Goal: Check status: Check status

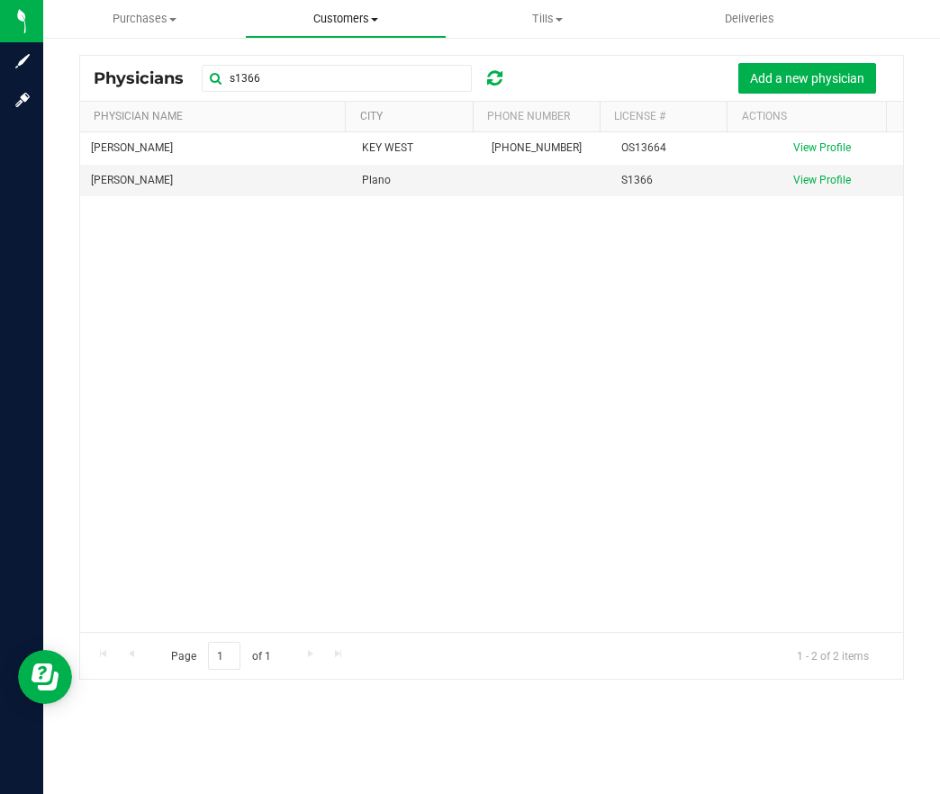
click at [332, 22] on span "Customers" at bounding box center [346, 19] width 200 height 16
click at [757, 13] on span "Deliveries" at bounding box center [749, 19] width 98 height 16
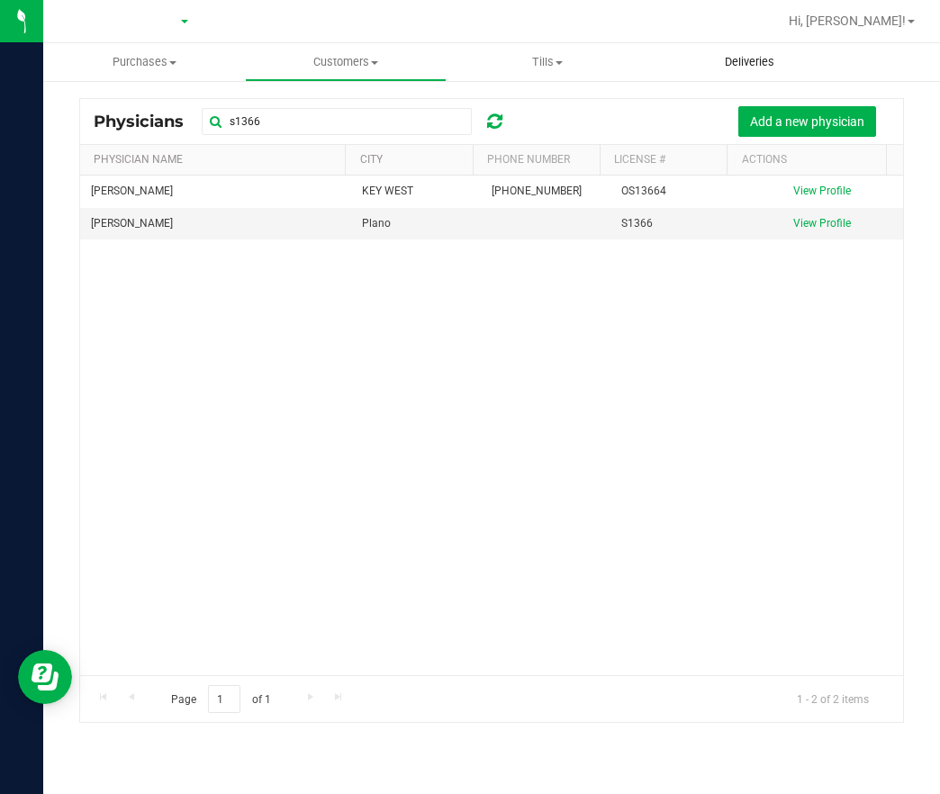
click at [757, 13] on div at bounding box center [549, 21] width 455 height 35
click at [749, 52] on uib-tab-heading "Deliveries" at bounding box center [749, 62] width 202 height 38
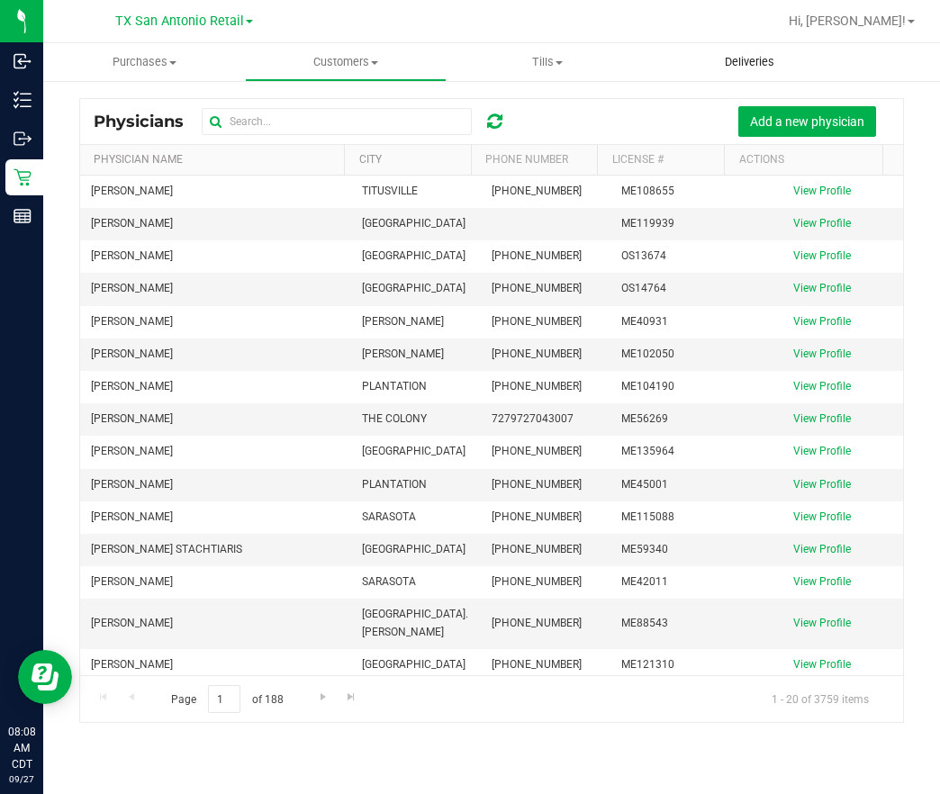
click at [743, 61] on span "Deliveries" at bounding box center [749, 62] width 98 height 16
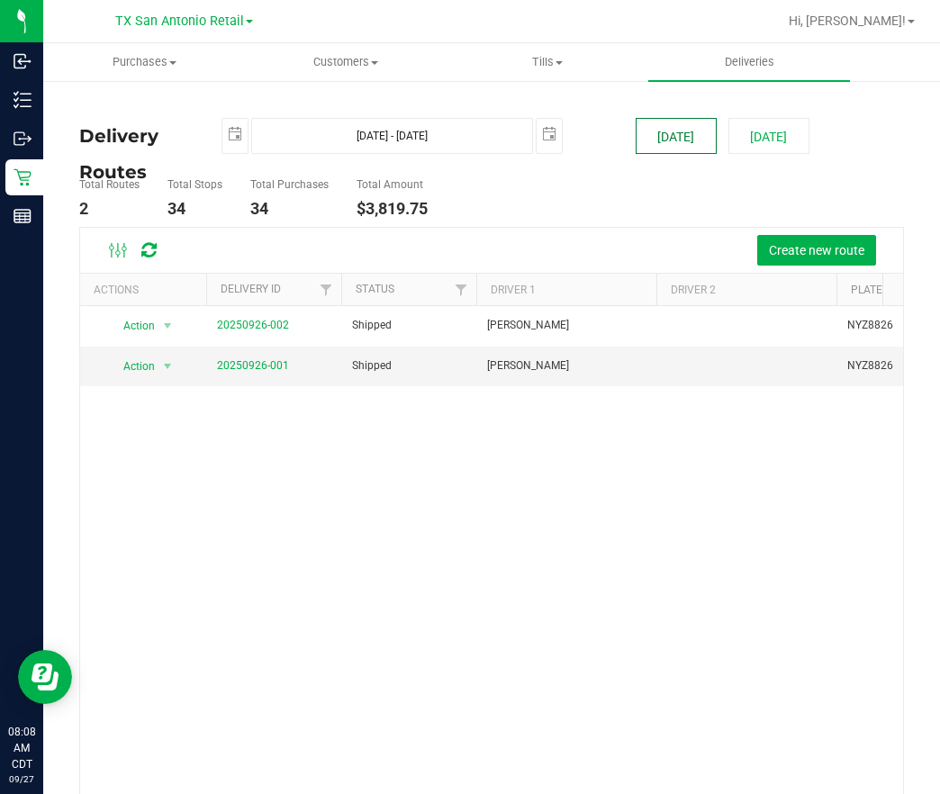
click at [648, 135] on button "Today" at bounding box center [676, 136] width 81 height 36
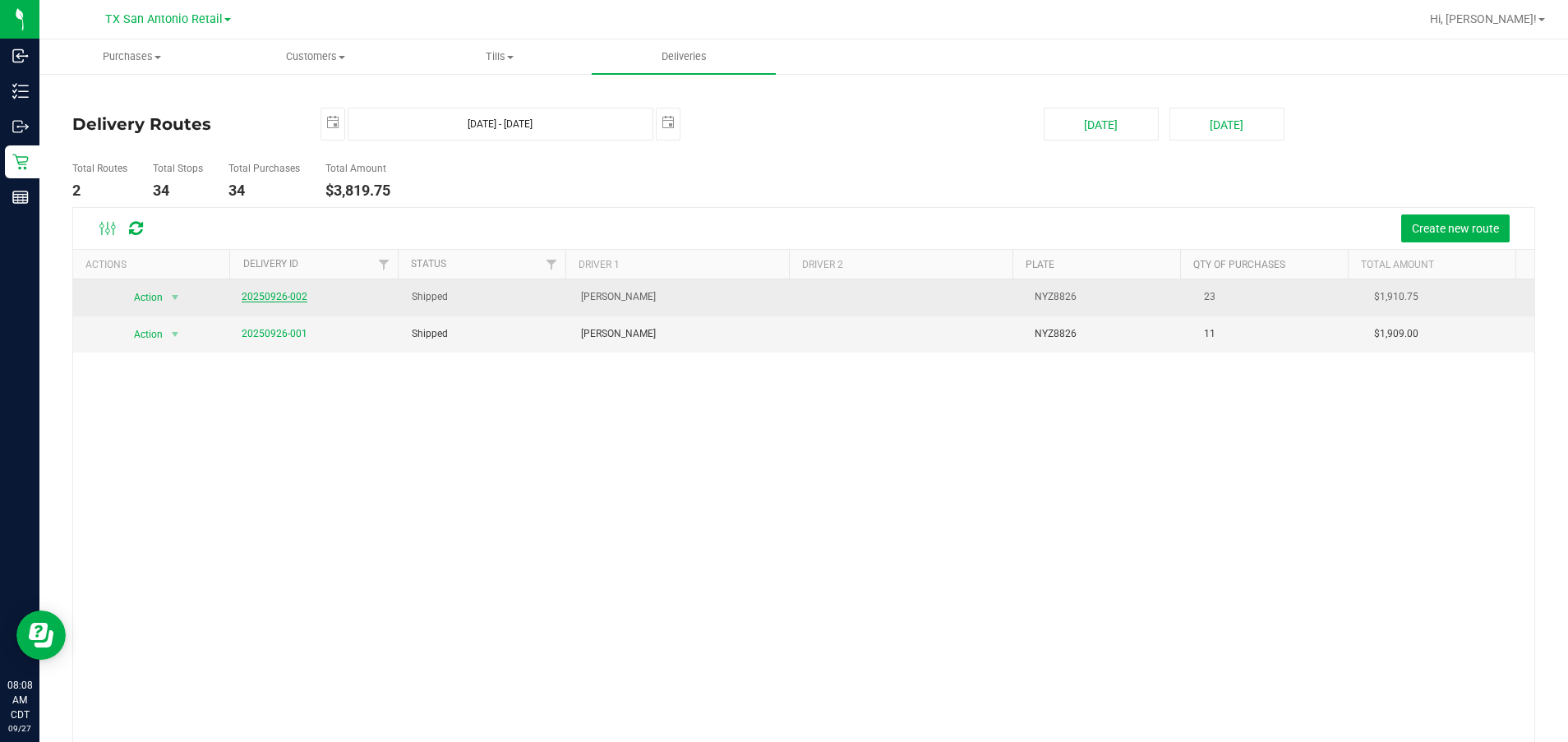
click at [283, 301] on link "20250926-002" at bounding box center [275, 297] width 66 height 12
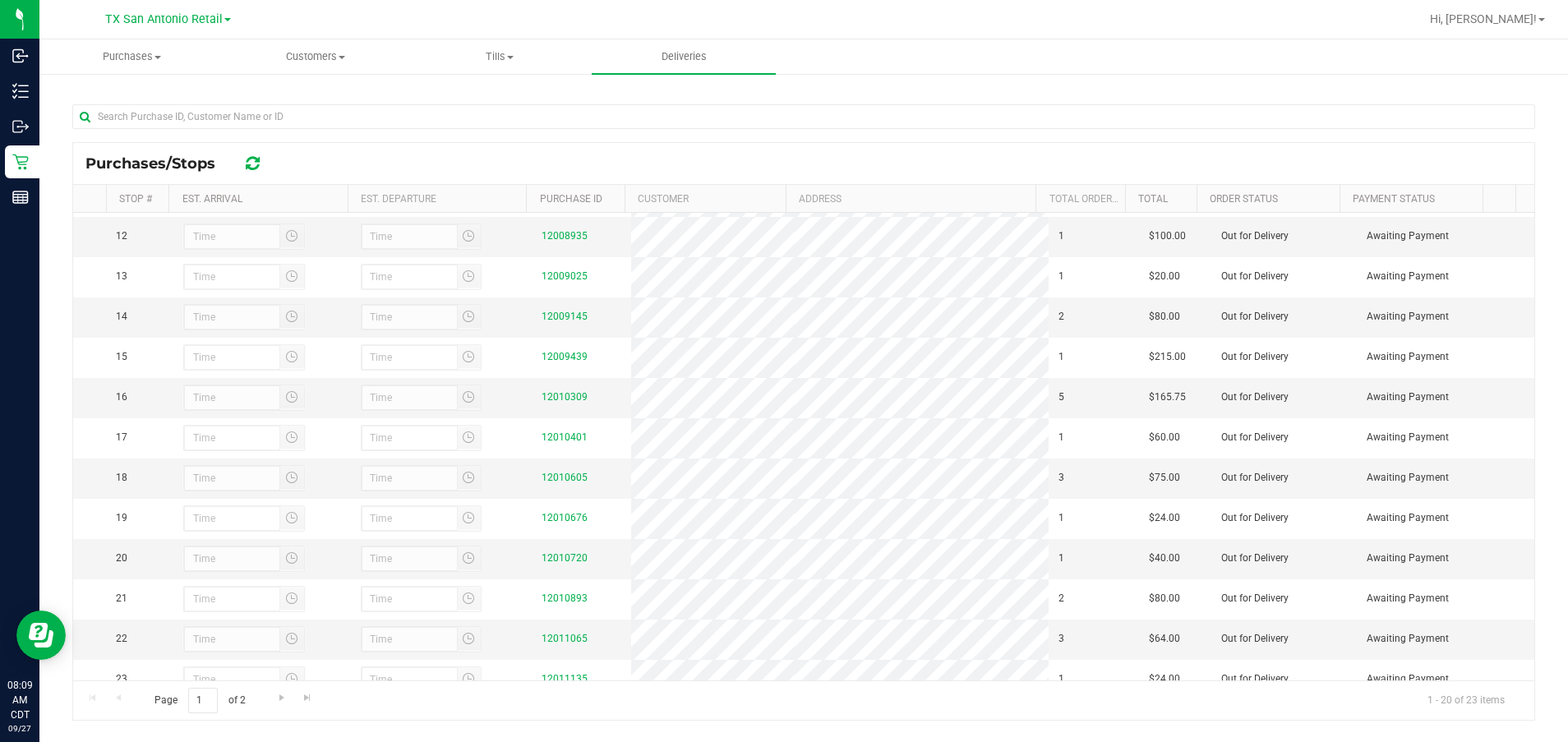
scroll to position [471, 0]
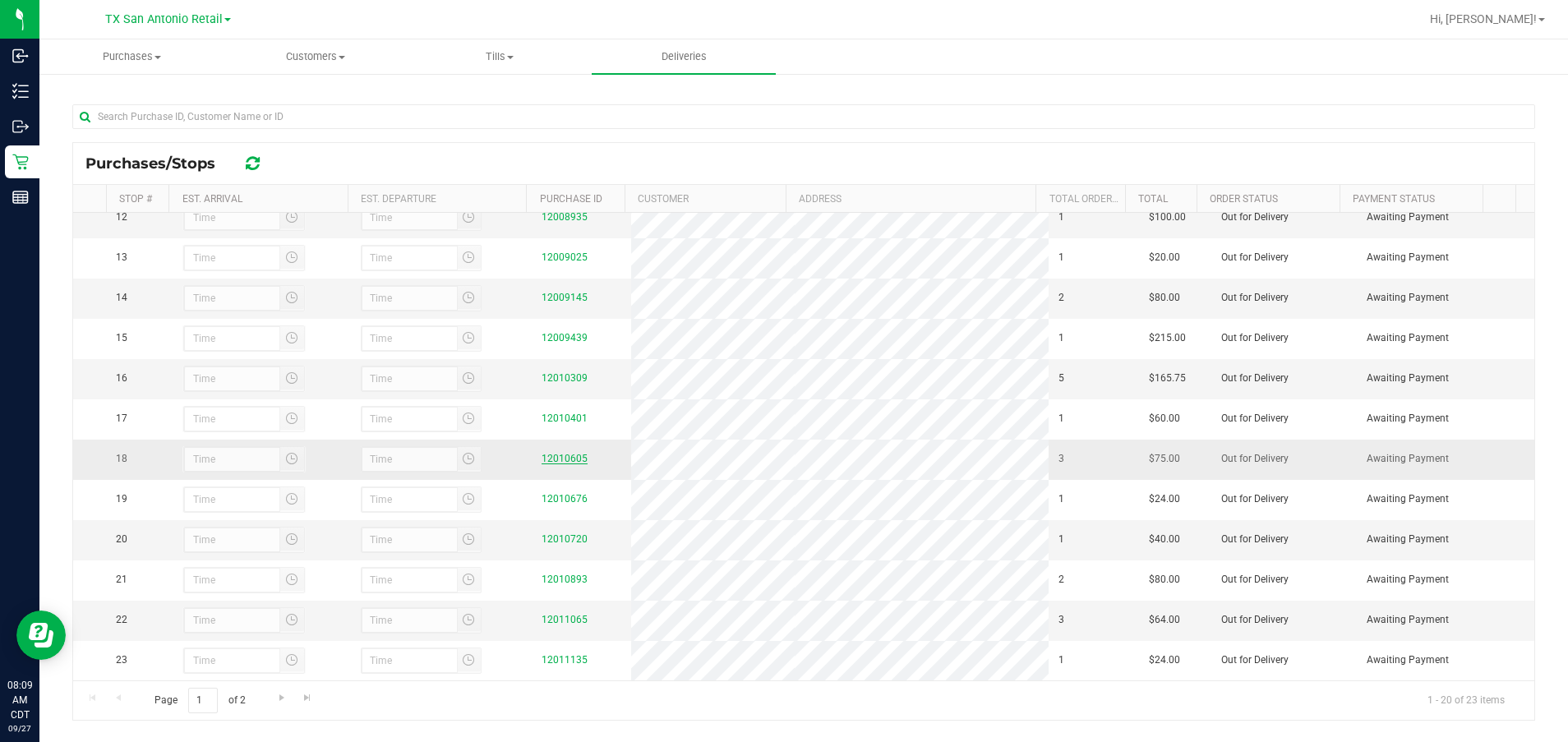
click at [549, 465] on link "12010605" at bounding box center [564, 458] width 46 height 12
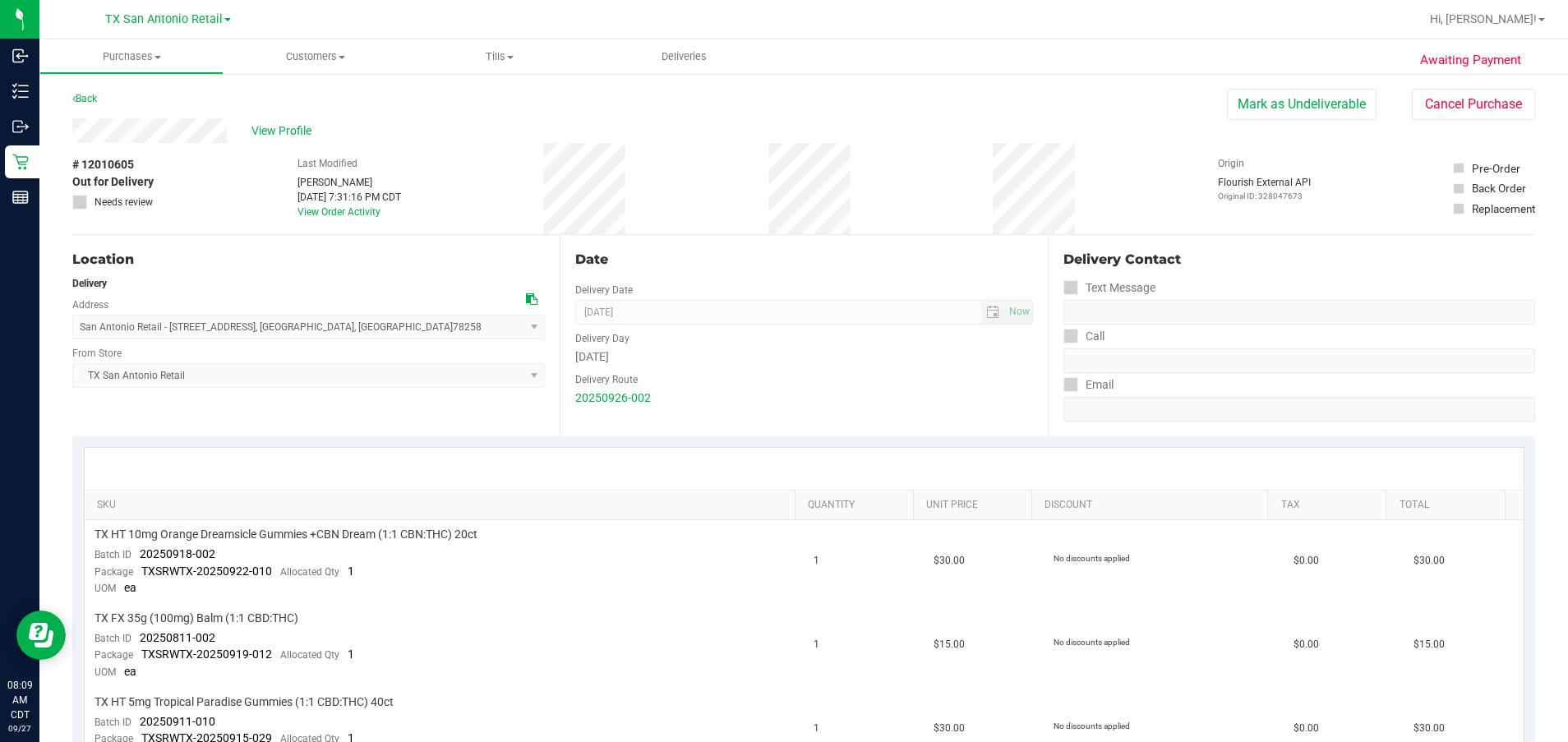
scroll to position [3, 0]
click at [289, 123] on span "View Profile" at bounding box center [284, 128] width 66 height 17
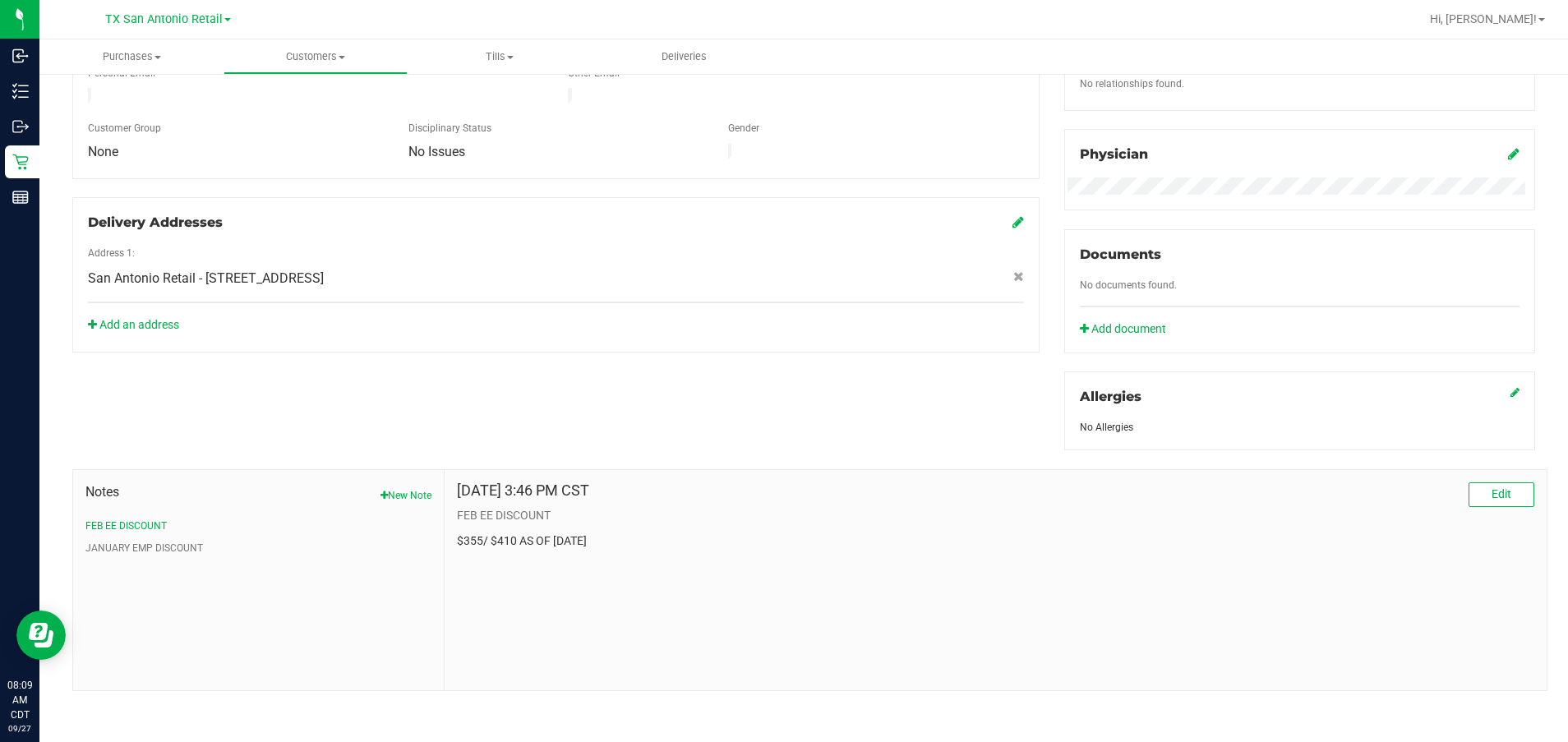
scroll to position [444, 0]
click at [172, 550] on button "JANUARY EMP DISCOUNT" at bounding box center [144, 549] width 118 height 15
click at [123, 520] on button "FEB EE DISCOUNT" at bounding box center [126, 528] width 81 height 15
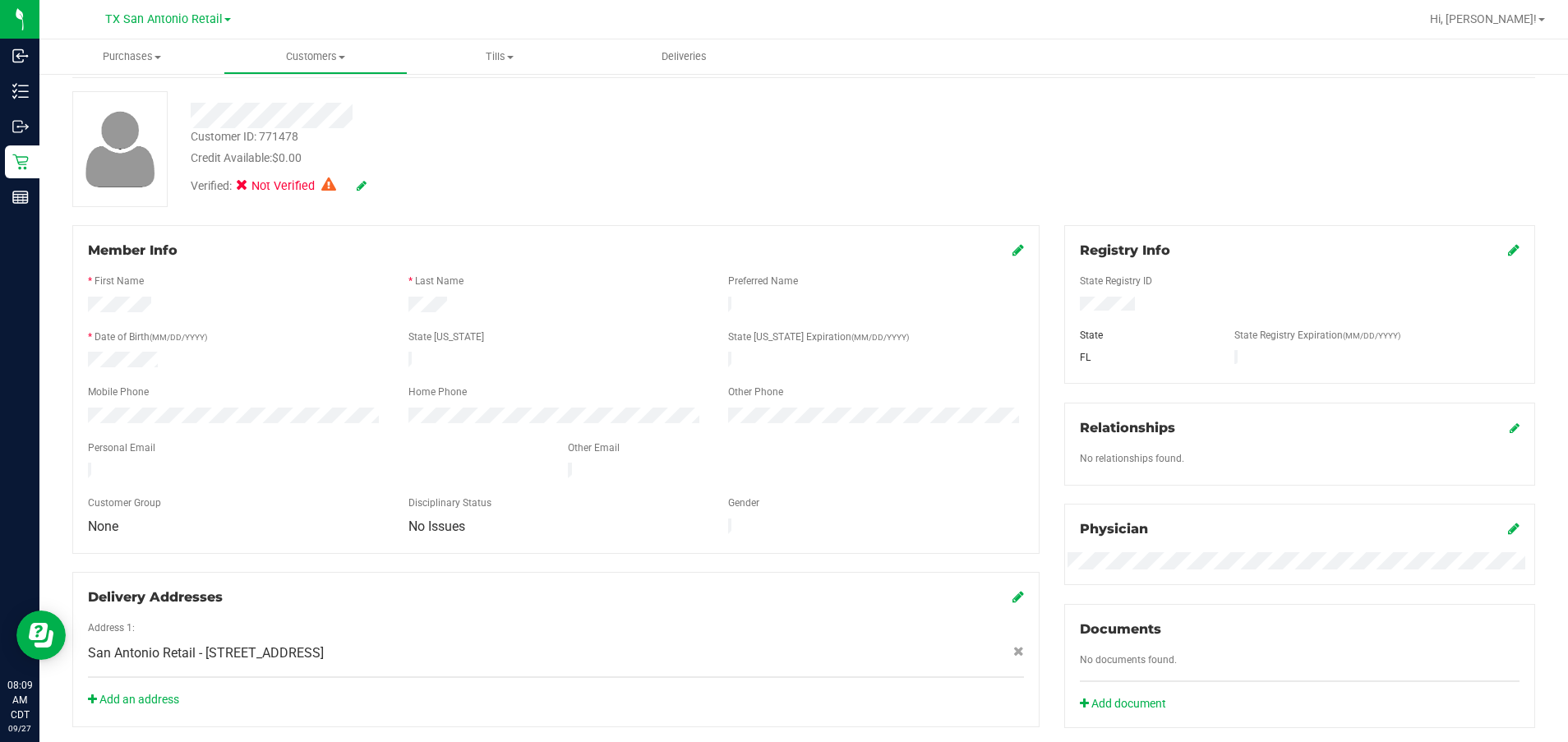
scroll to position [0, 0]
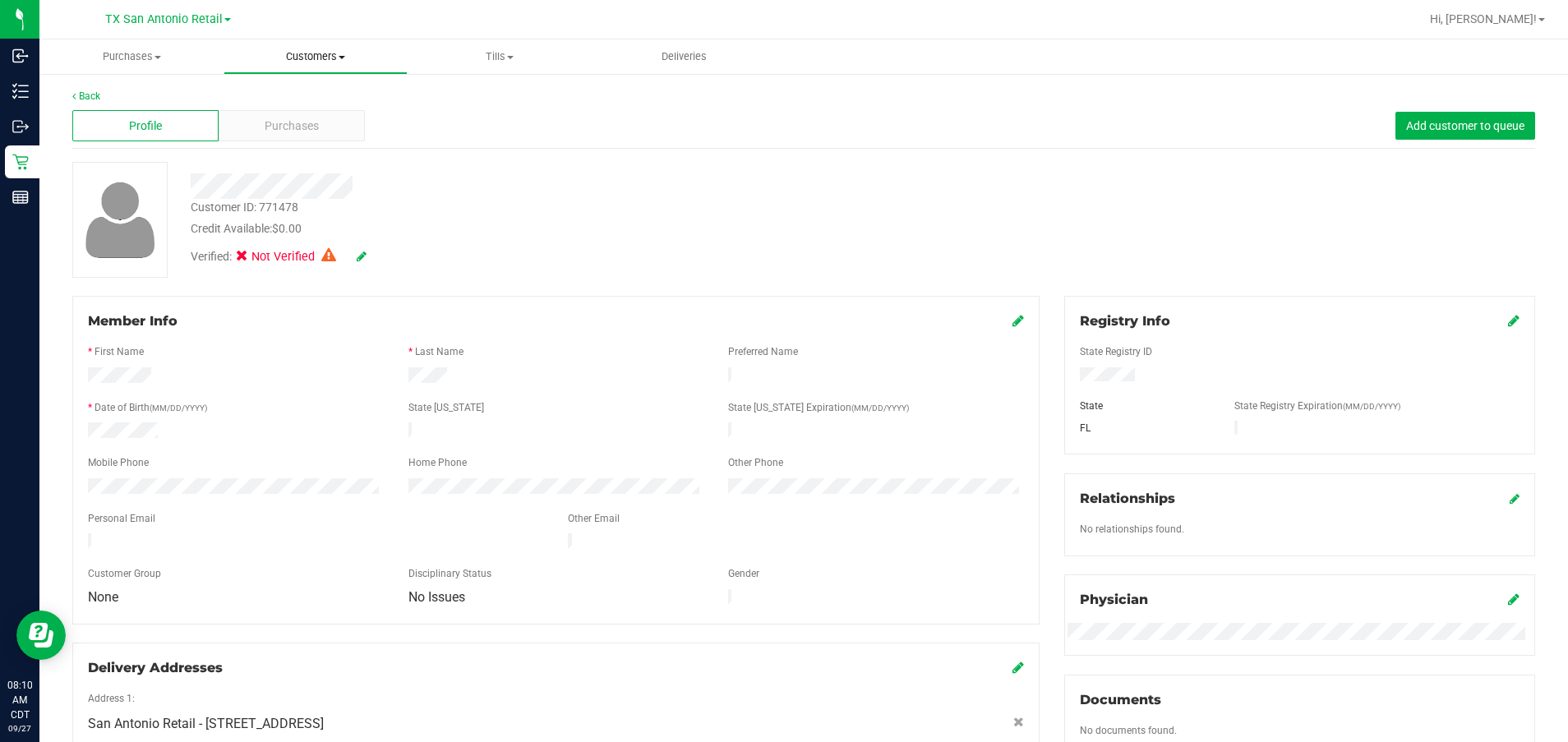
click at [340, 49] on span "Customers" at bounding box center [316, 57] width 183 height 15
click at [325, 103] on span "All customers" at bounding box center [283, 99] width 119 height 14
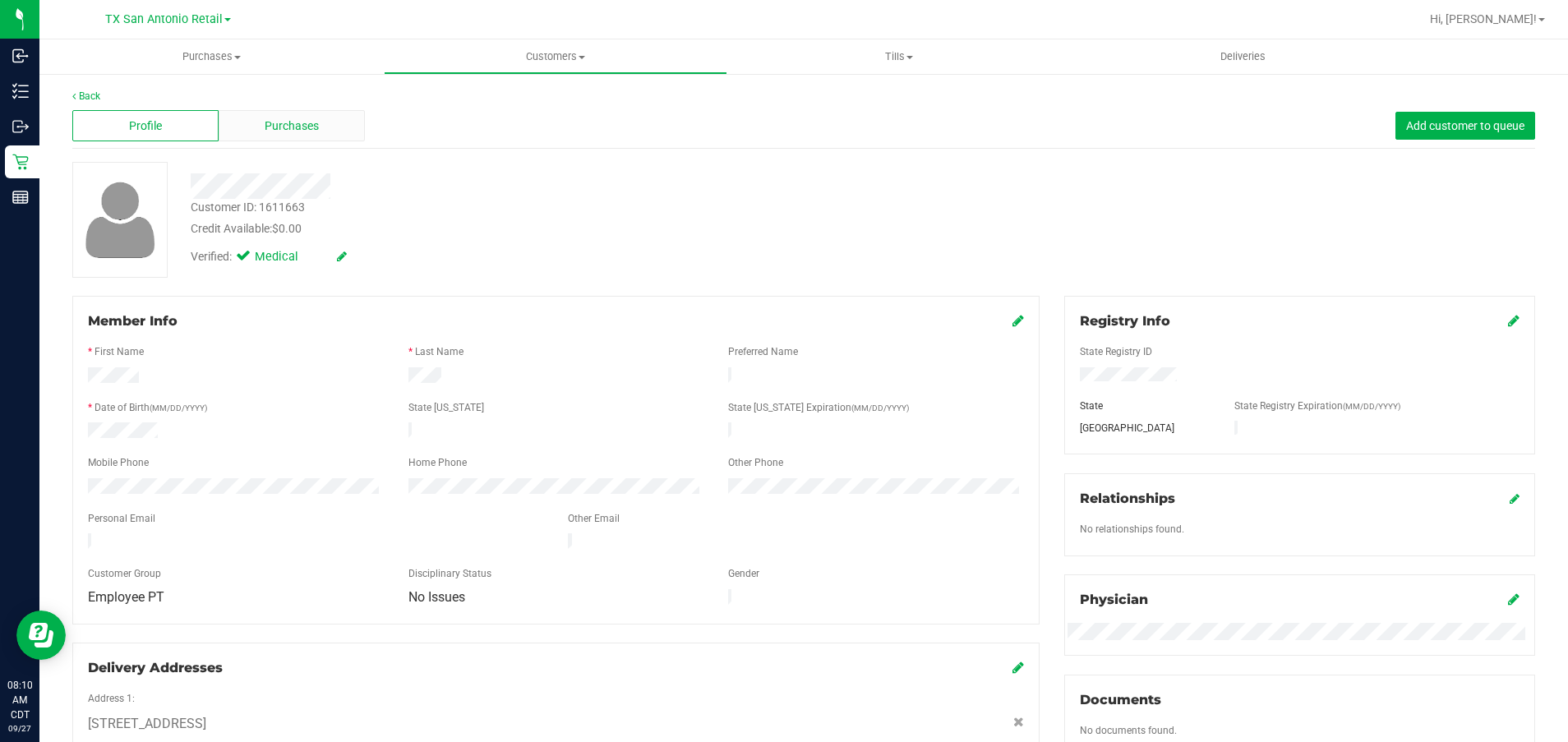
click at [292, 133] on span "Purchases" at bounding box center [291, 126] width 54 height 17
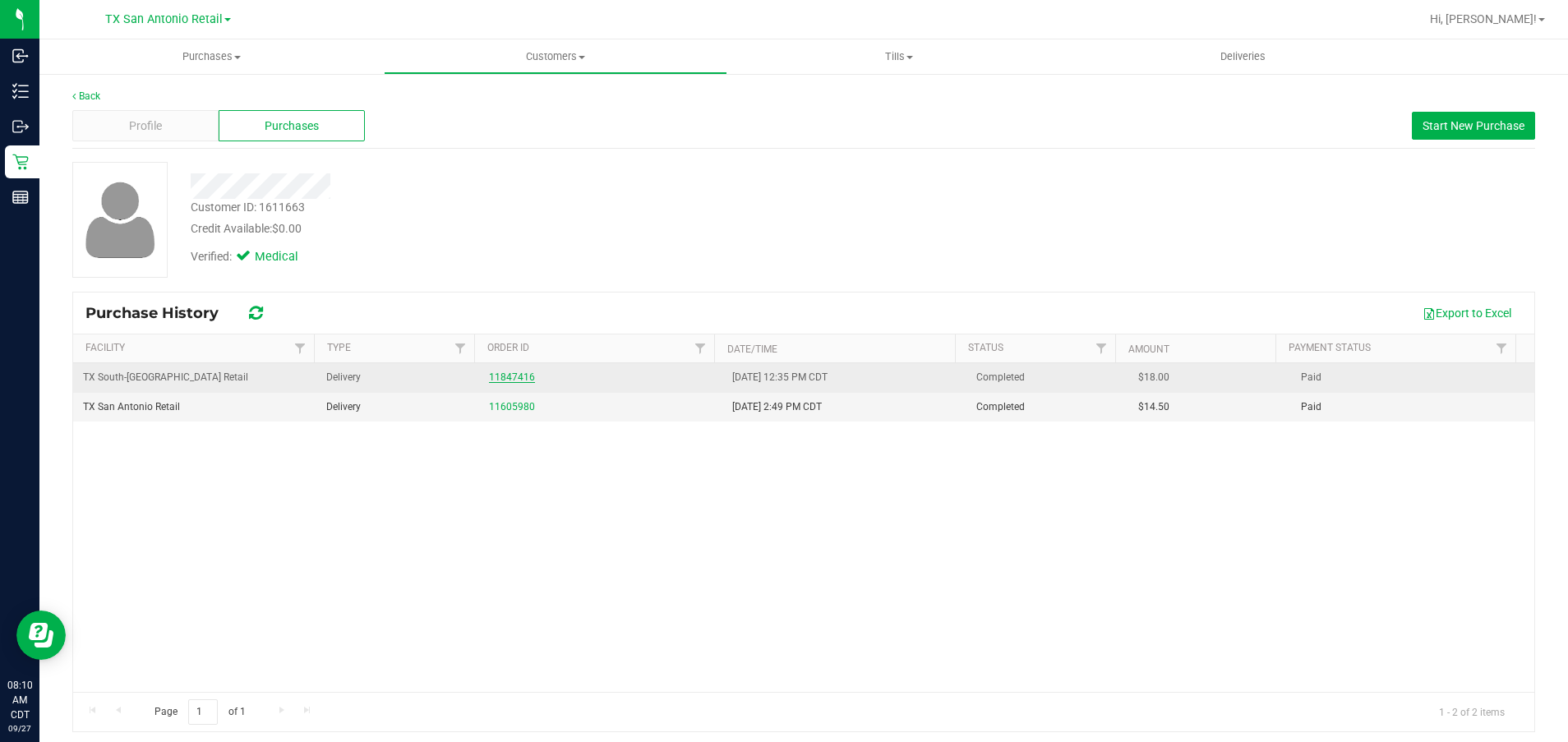
click at [503, 378] on link "11847416" at bounding box center [512, 377] width 46 height 12
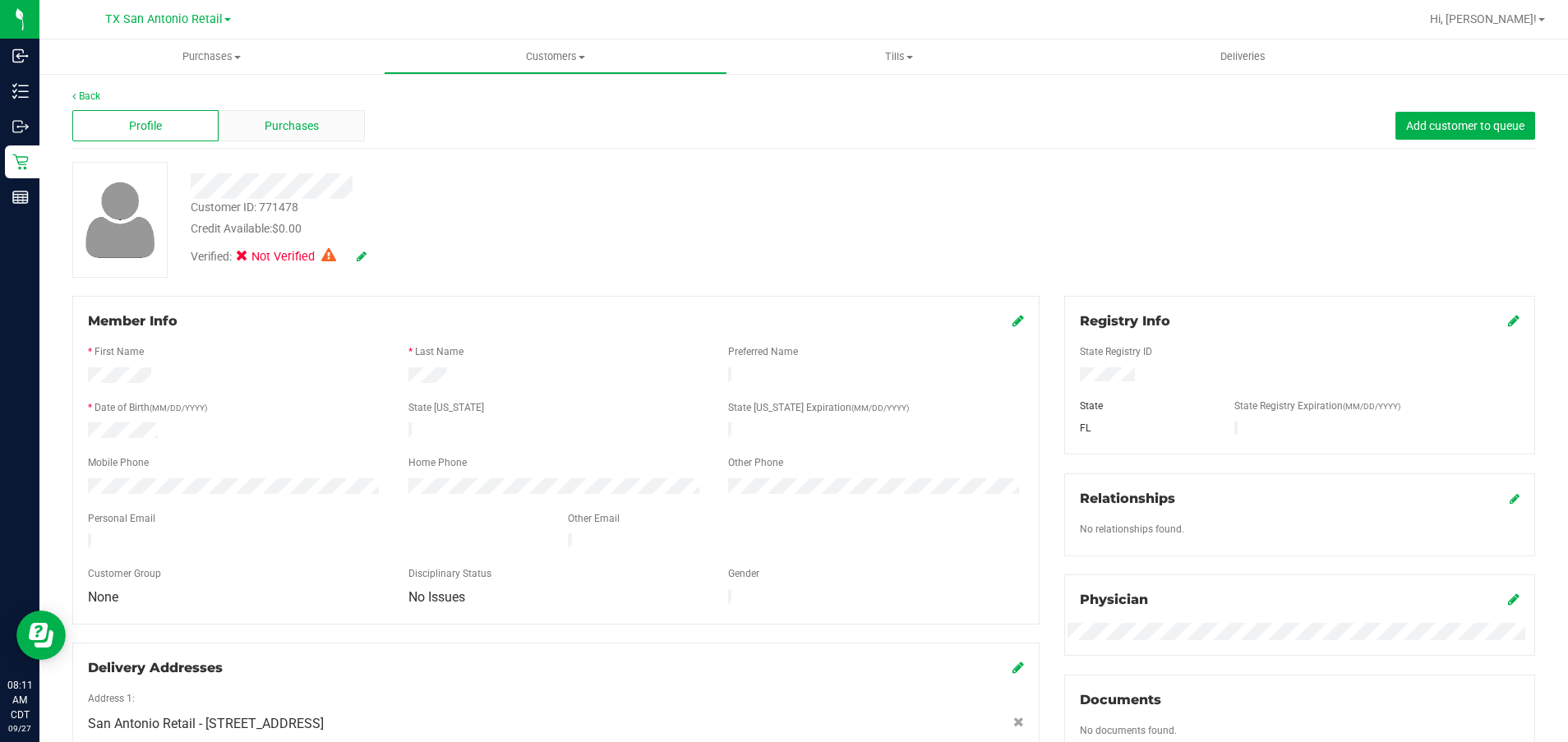
click at [289, 135] on div "Purchases" at bounding box center [291, 126] width 146 height 31
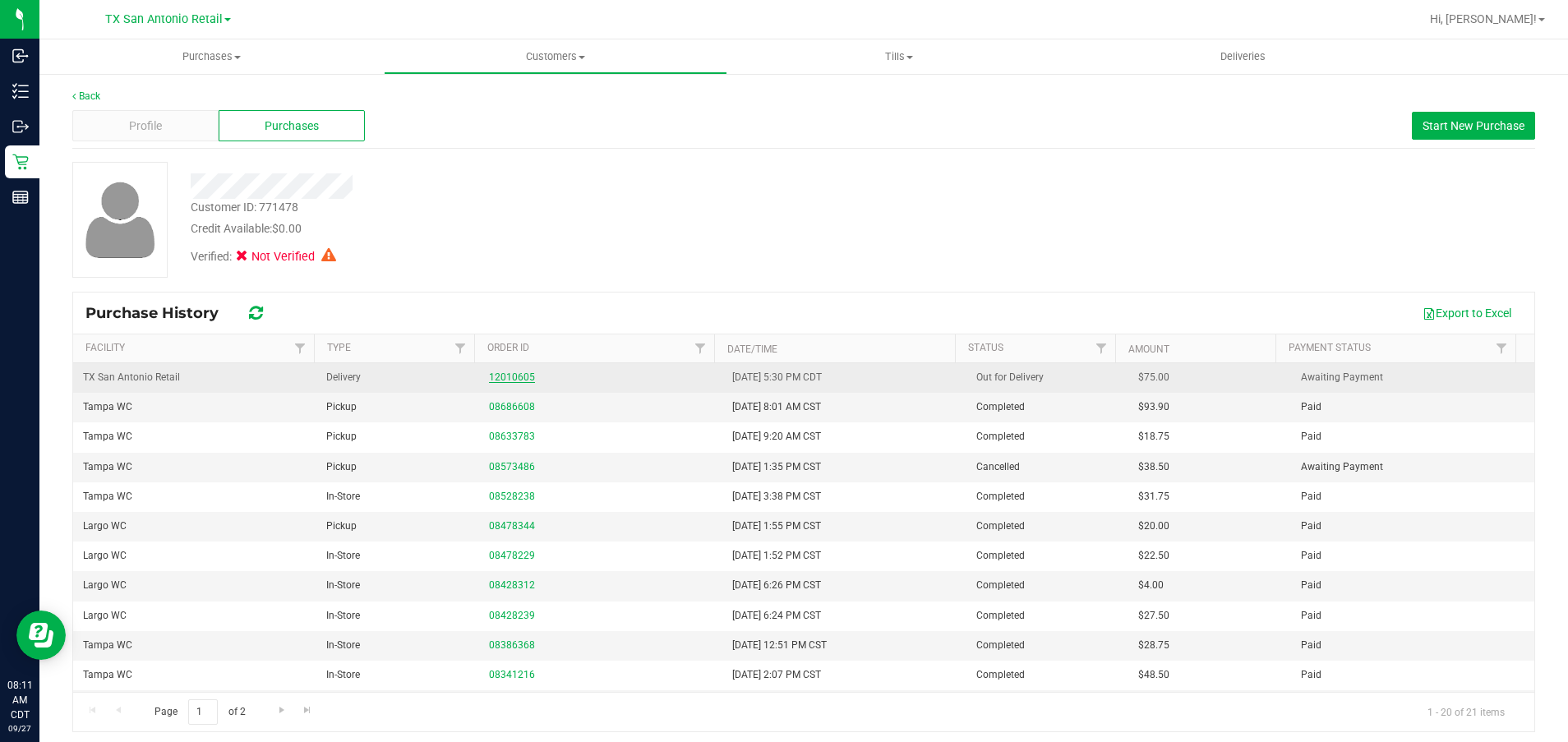
click at [517, 377] on link "12010605" at bounding box center [512, 377] width 46 height 12
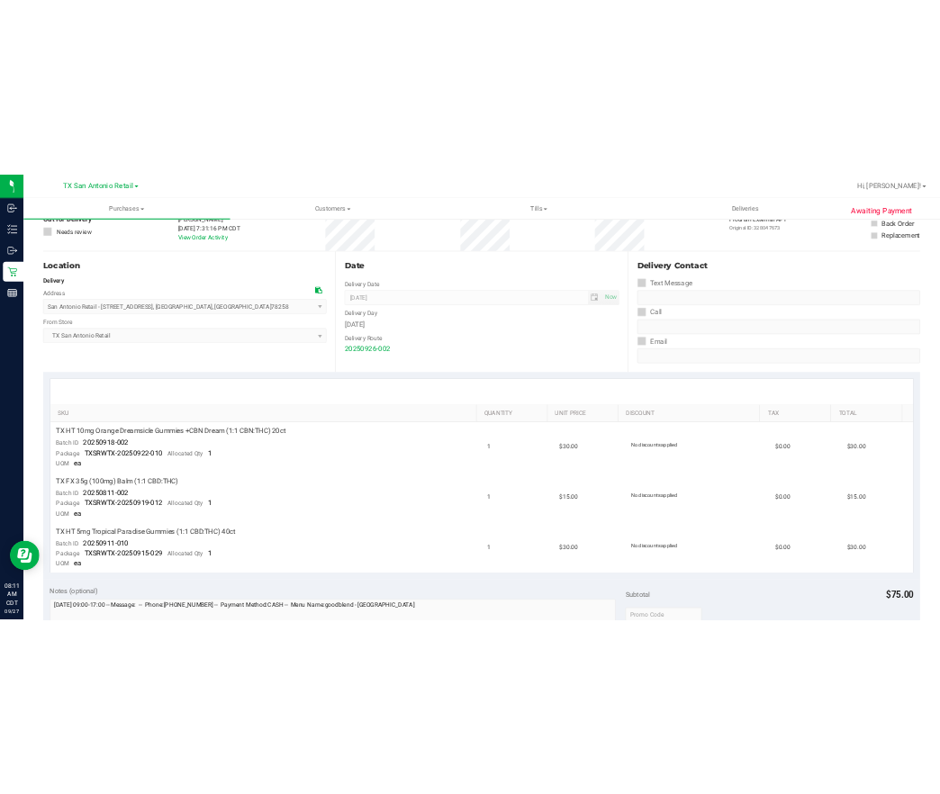
scroll to position [119, 0]
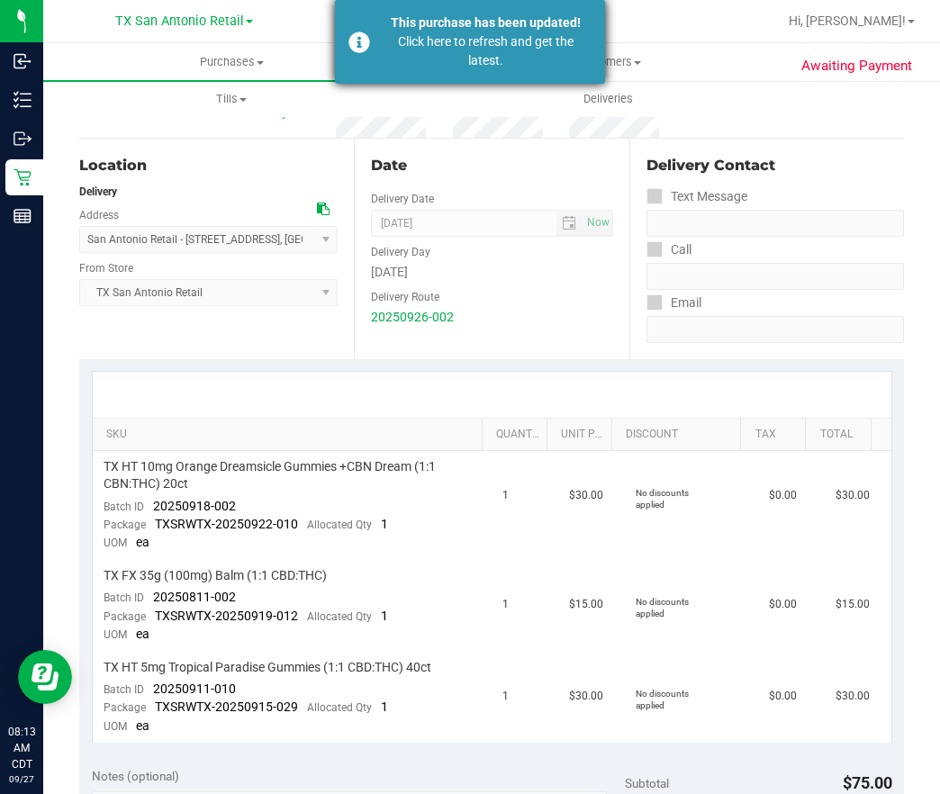
click at [586, 66] on div "Click here to refresh and get the latest." at bounding box center [486, 51] width 212 height 38
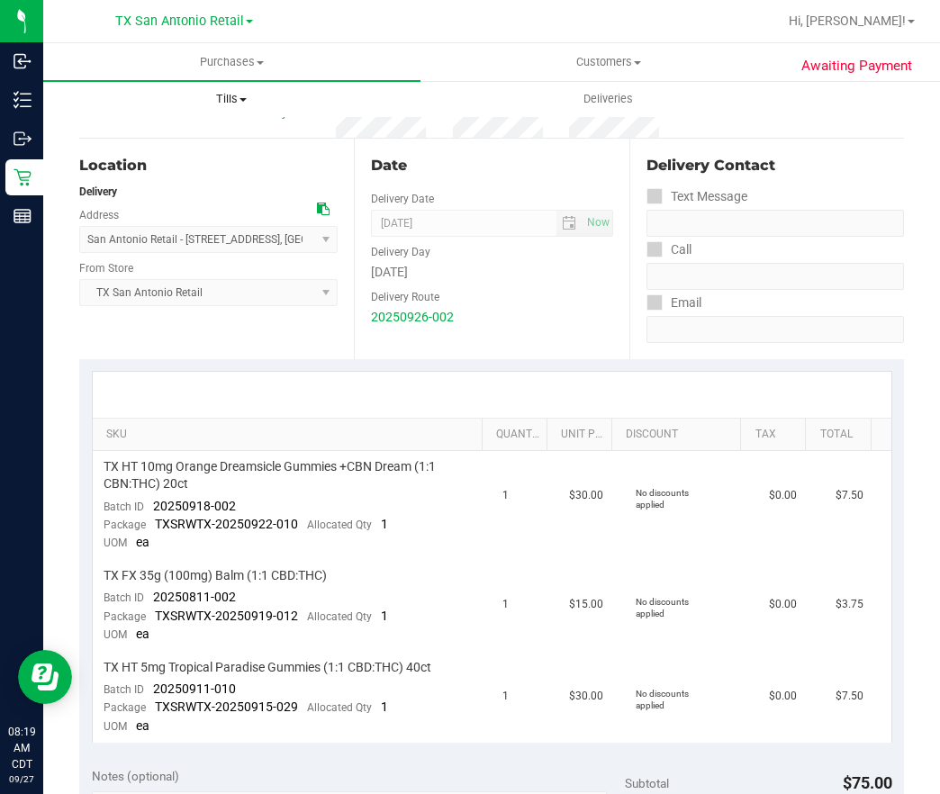
click at [236, 104] on span "Tills" at bounding box center [231, 99] width 375 height 16
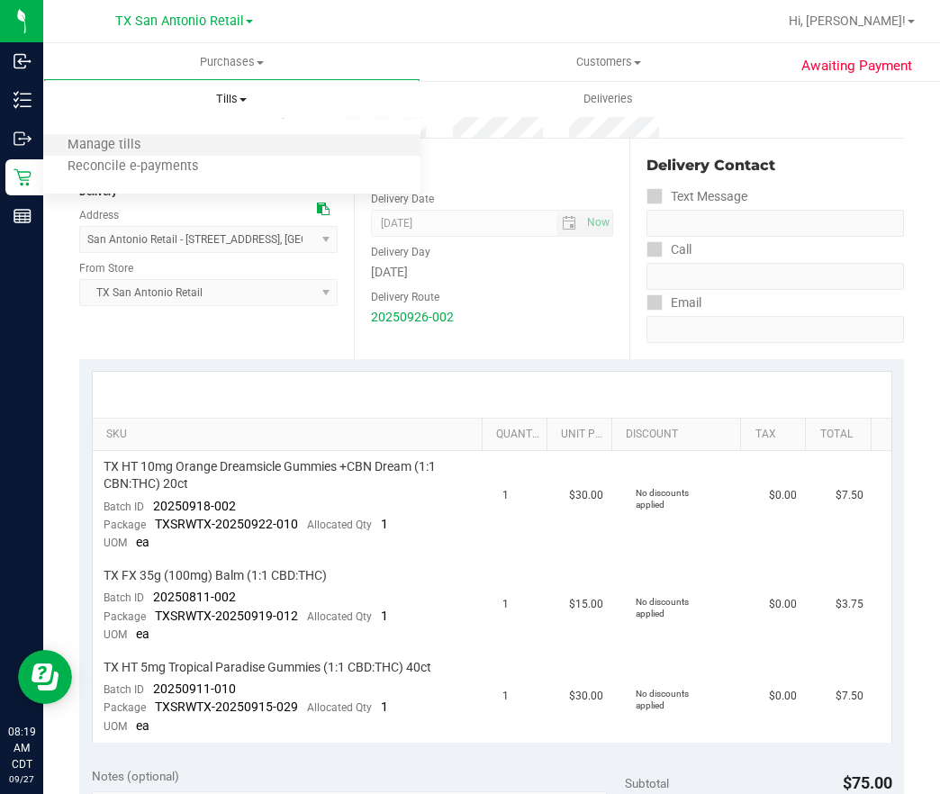
click at [228, 149] on li "Manage tills" at bounding box center [231, 146] width 377 height 22
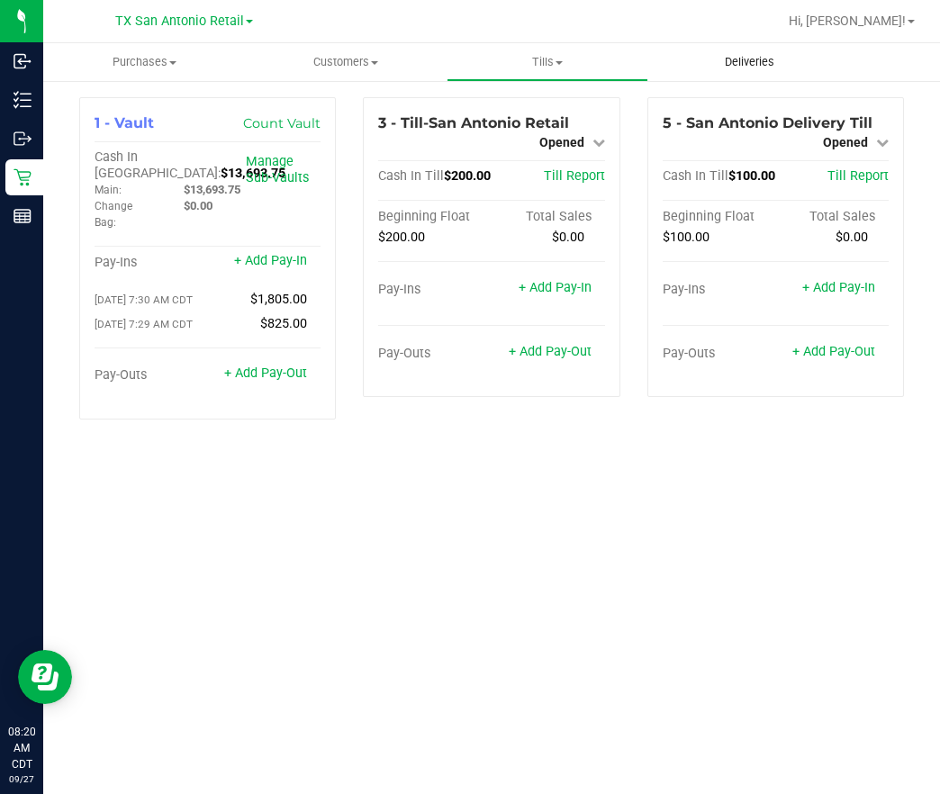
click at [732, 68] on span "Deliveries" at bounding box center [749, 62] width 98 height 16
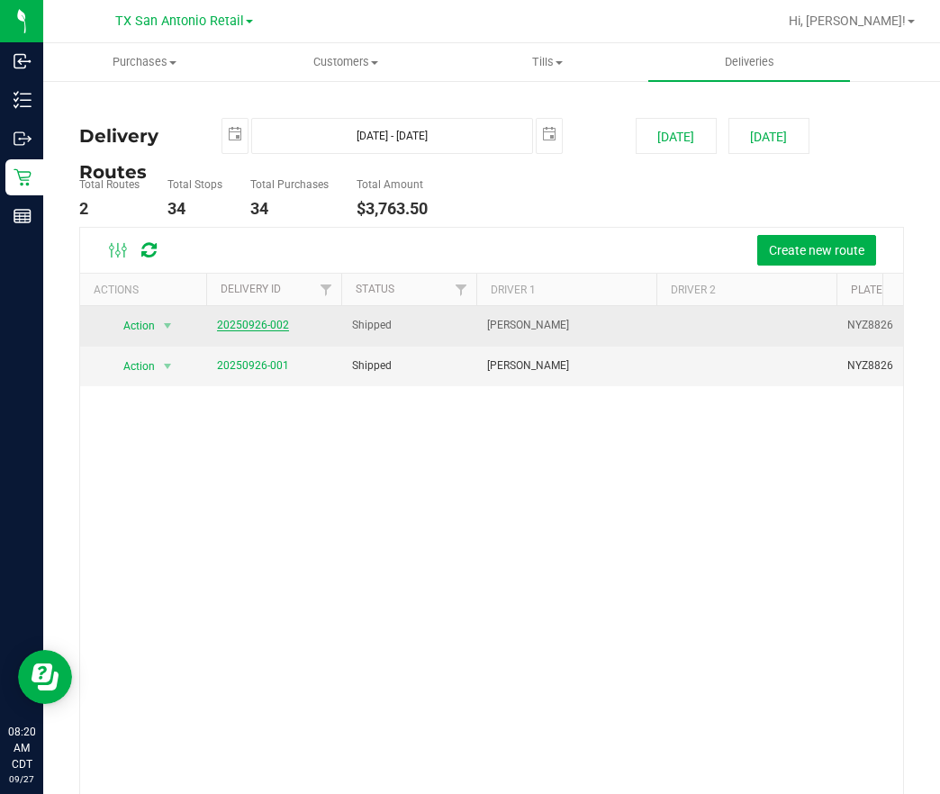
click at [229, 324] on link "20250926-002" at bounding box center [253, 325] width 72 height 13
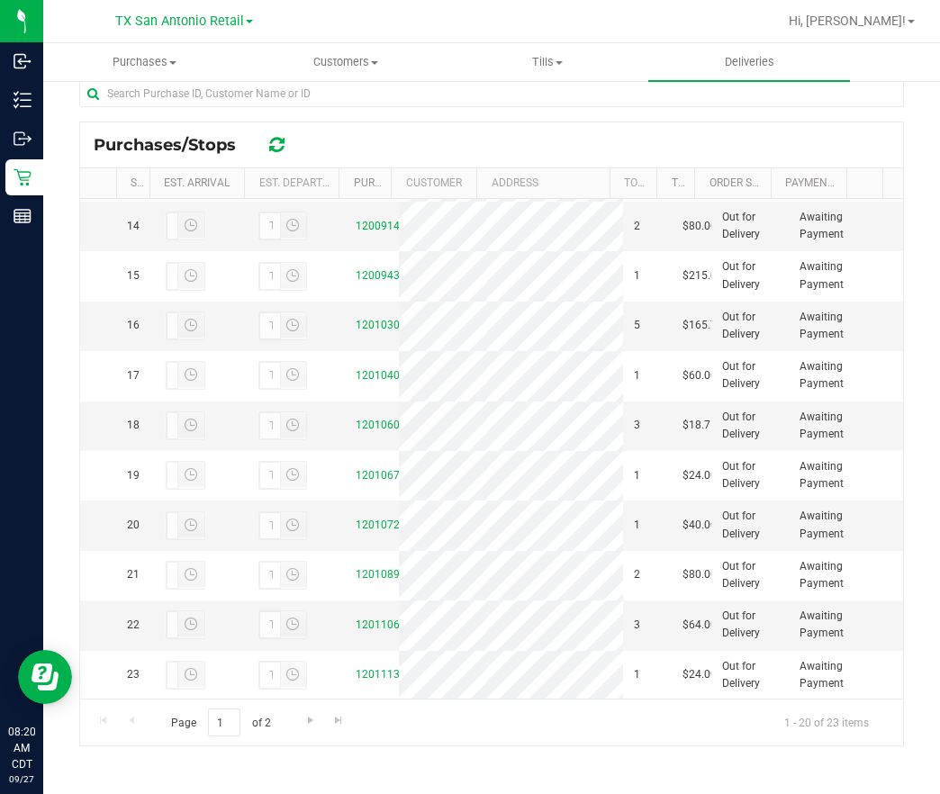
scroll to position [299, 0]
click at [356, 617] on div "12011065" at bounding box center [372, 625] width 32 height 17
click at [367, 618] on link "12011065" at bounding box center [381, 624] width 50 height 13
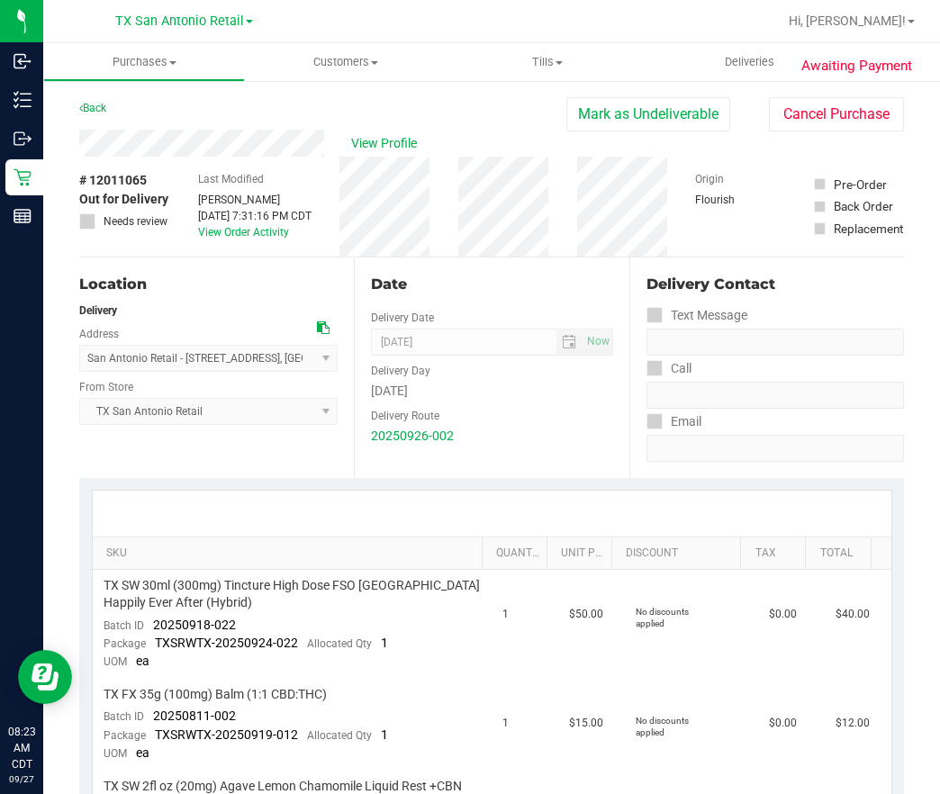
click at [338, 137] on div "View Profile" at bounding box center [322, 143] width 487 height 27
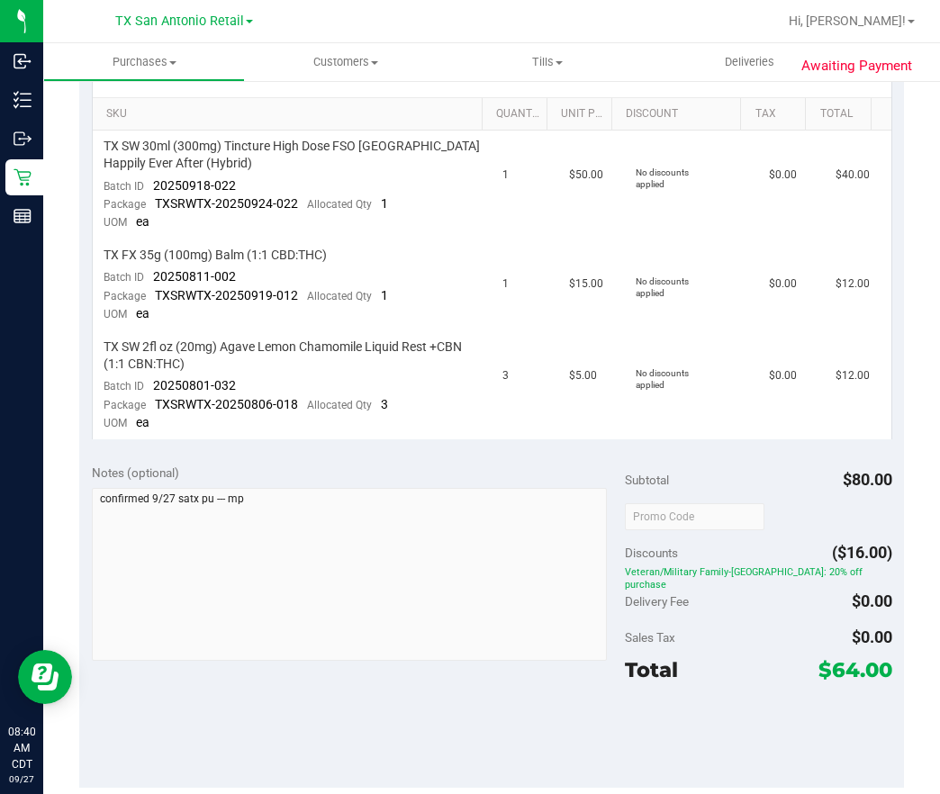
scroll to position [437, 0]
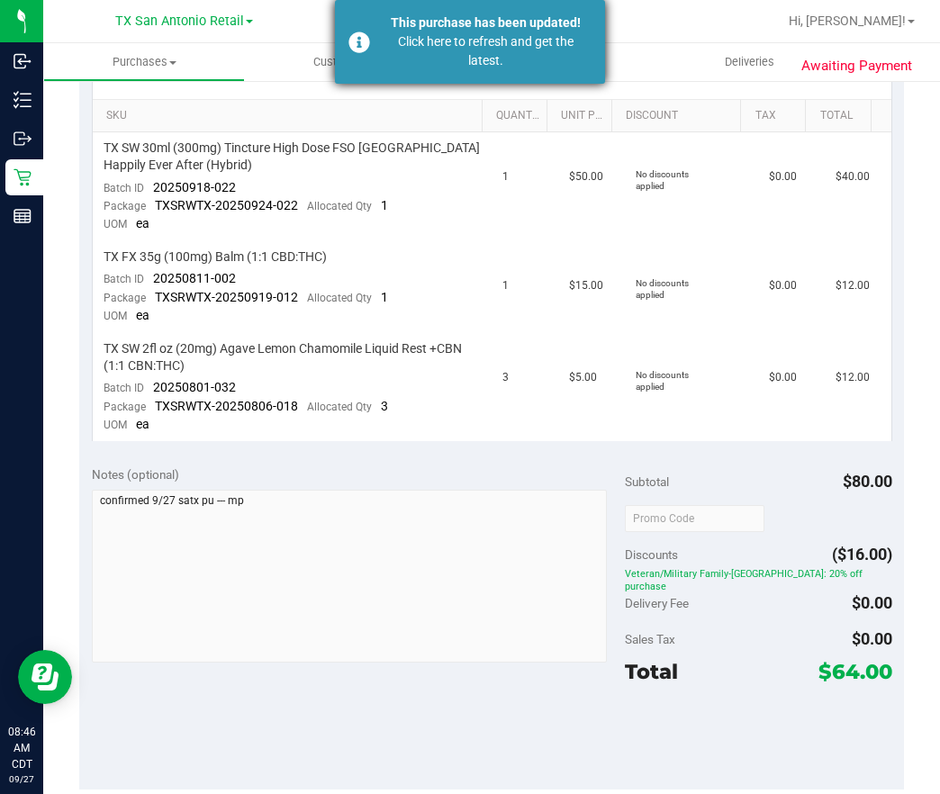
click at [481, 60] on div "Click here to refresh and get the latest." at bounding box center [486, 51] width 212 height 38
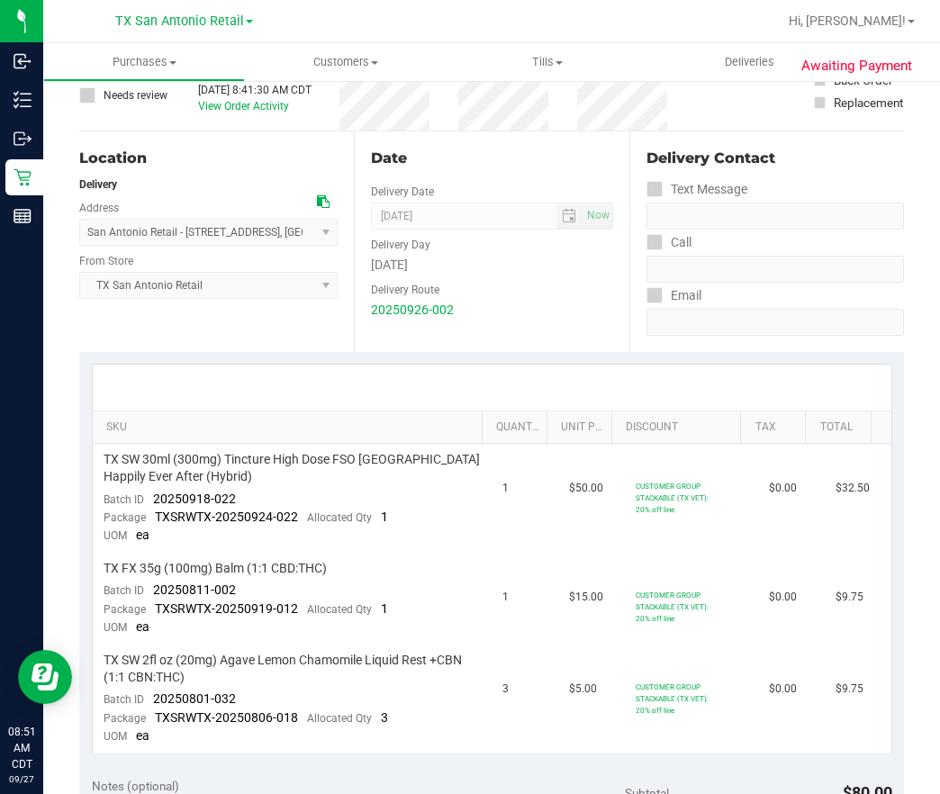
scroll to position [122, 0]
